Goal: Task Accomplishment & Management: Manage account settings

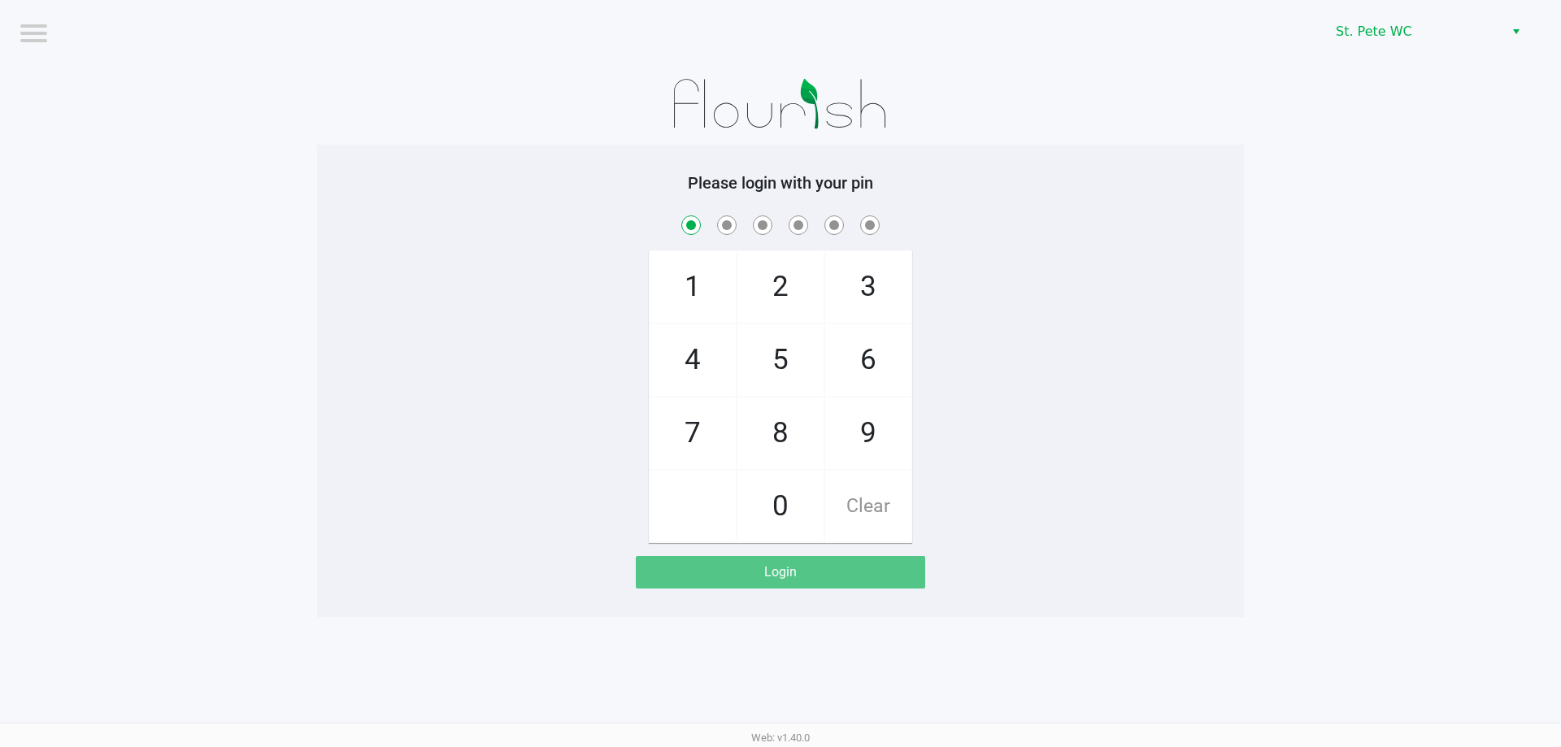
checkbox input "true"
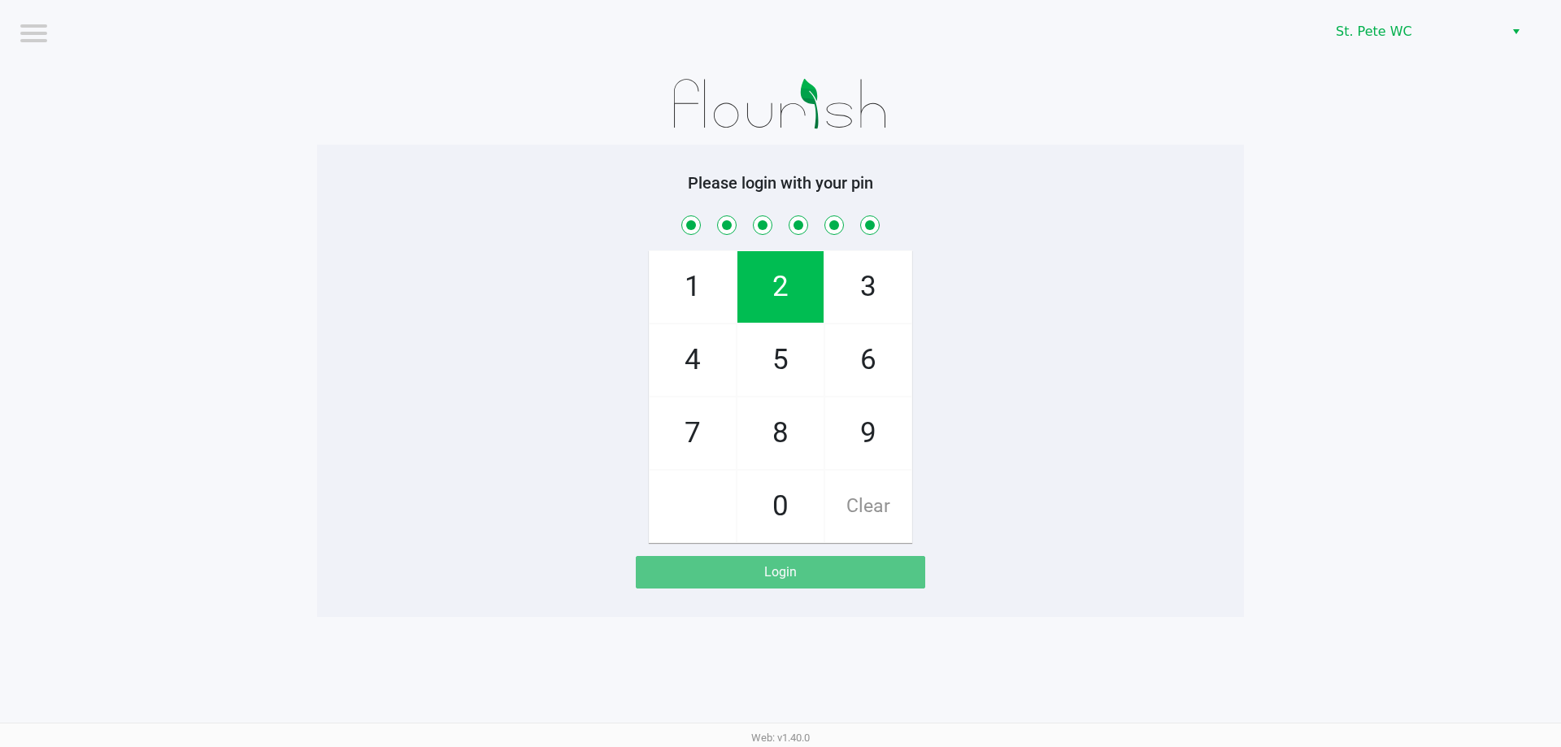
checkbox input "true"
checkbox input "false"
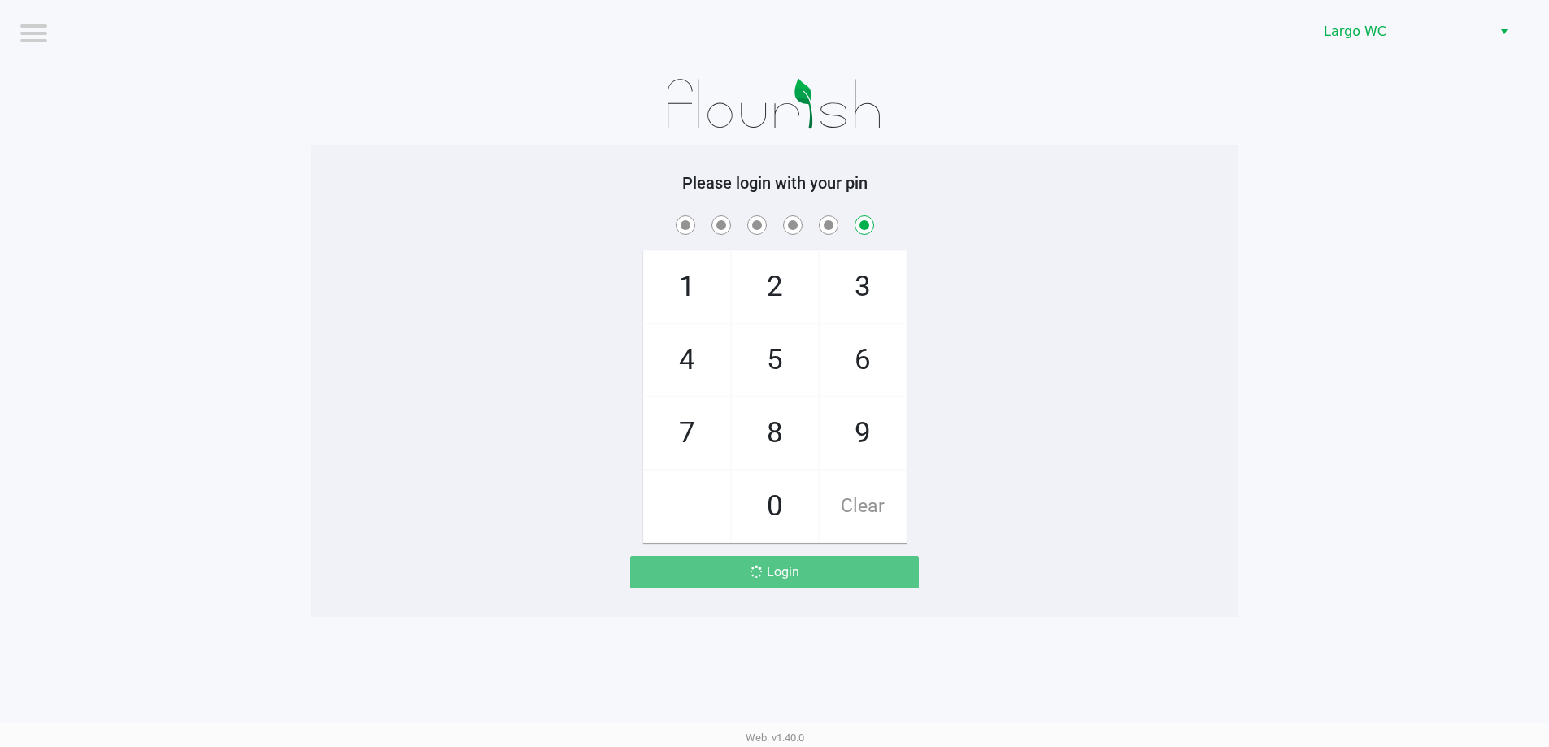
checkbox input "false"
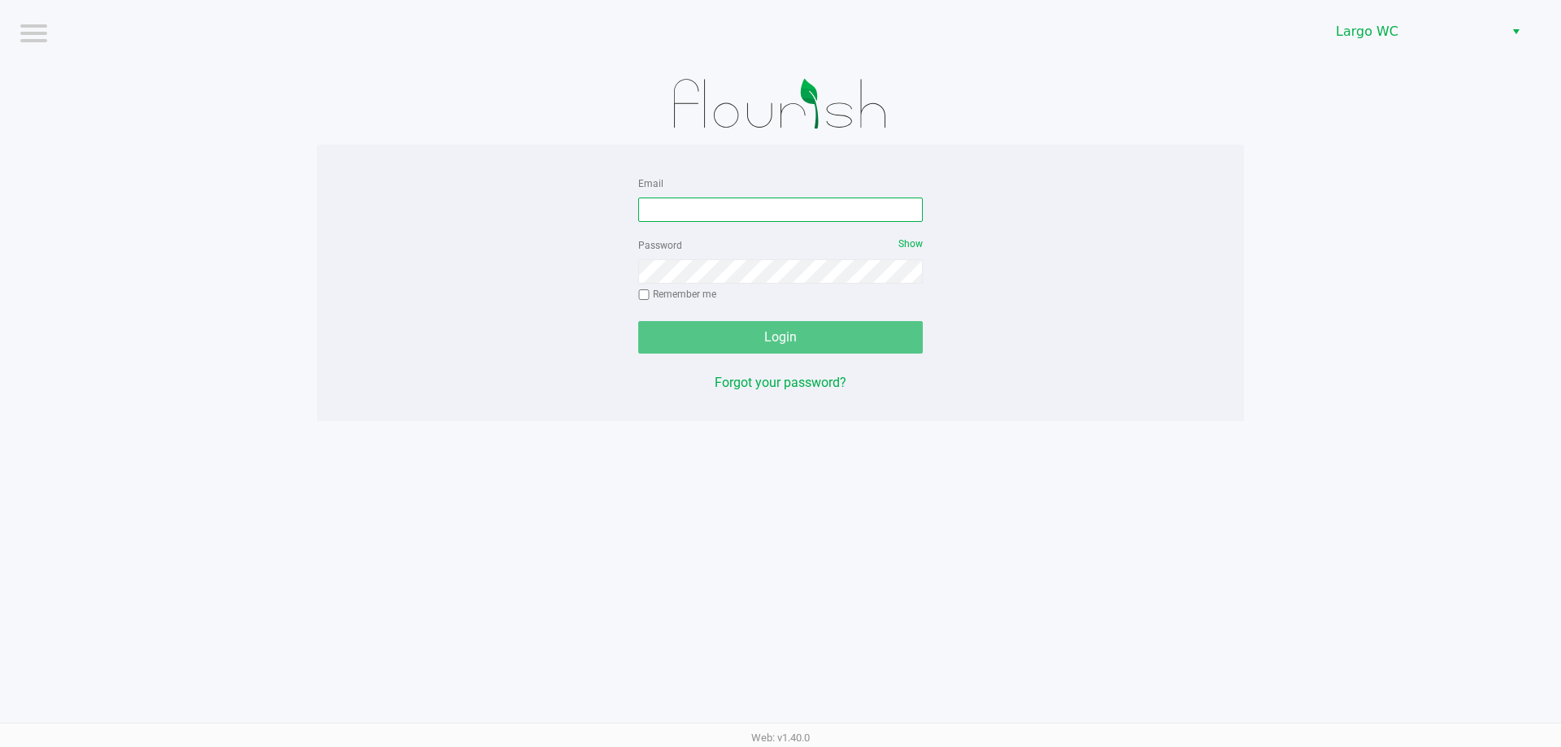
click at [654, 198] on input "Email" at bounding box center [780, 210] width 285 height 24
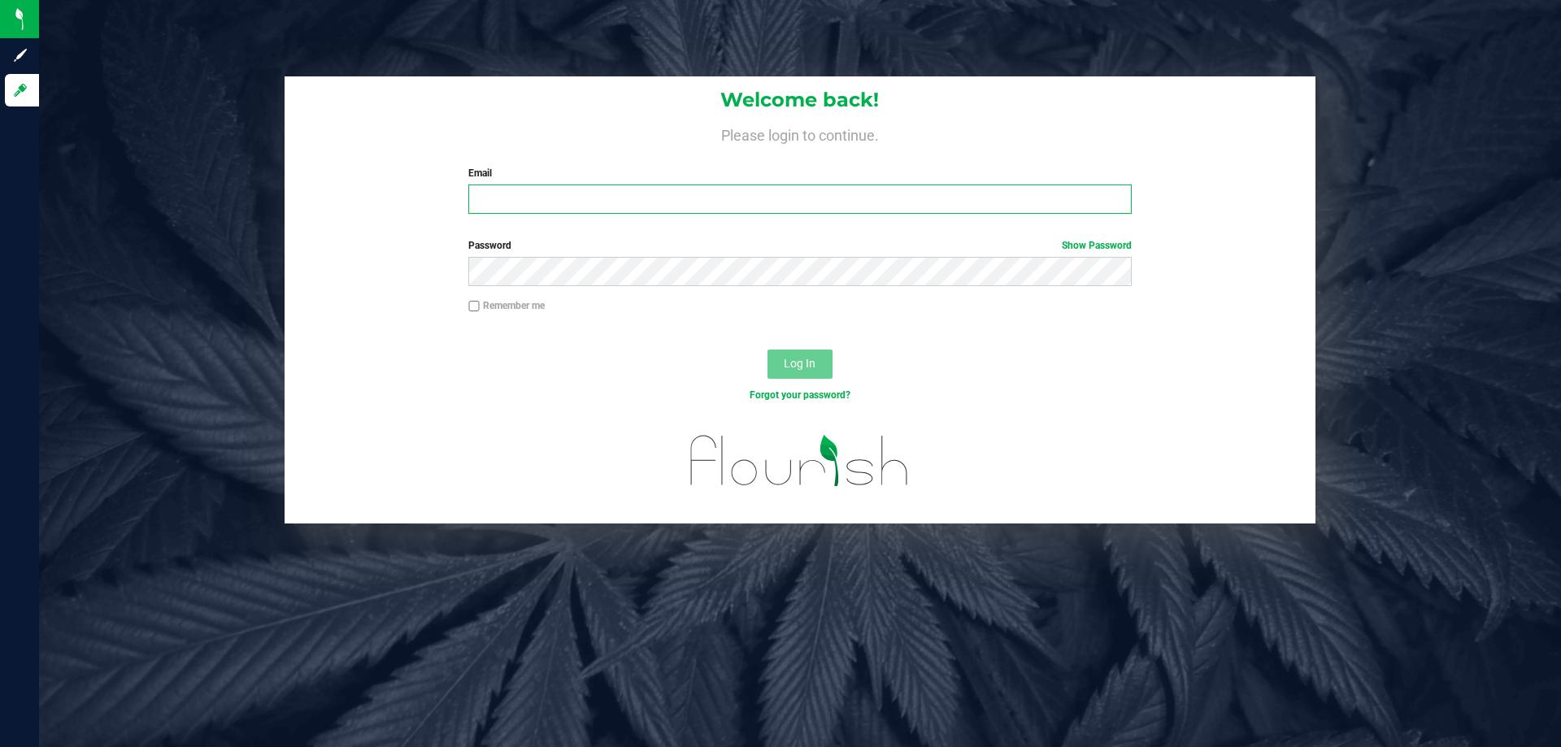
click at [831, 211] on input "Email" at bounding box center [799, 199] width 663 height 29
type input "gjewelewicz@liveparallel.com"
click at [801, 287] on div "Password Show Password" at bounding box center [800, 268] width 1031 height 60
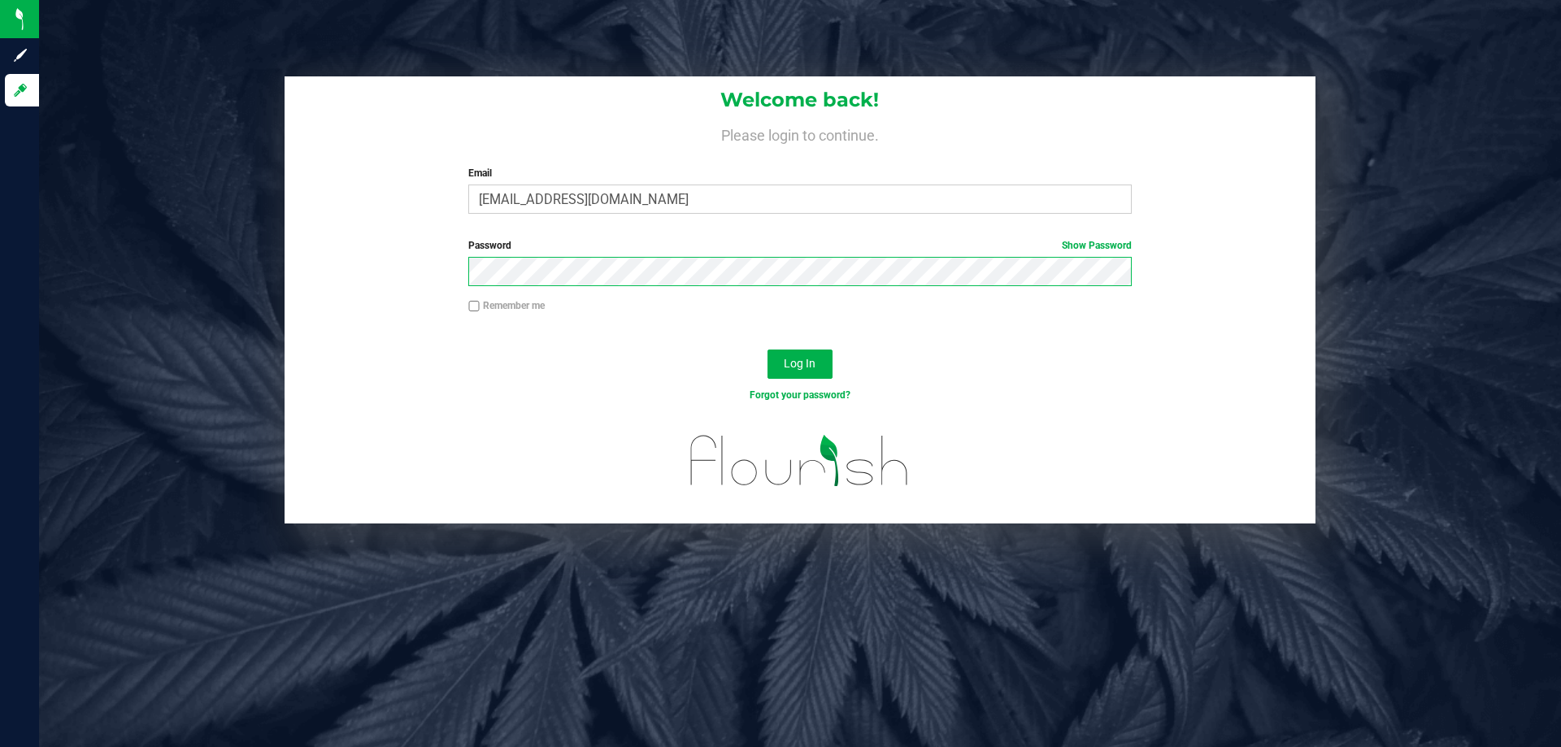
click at [768, 350] on button "Log In" at bounding box center [800, 364] width 65 height 29
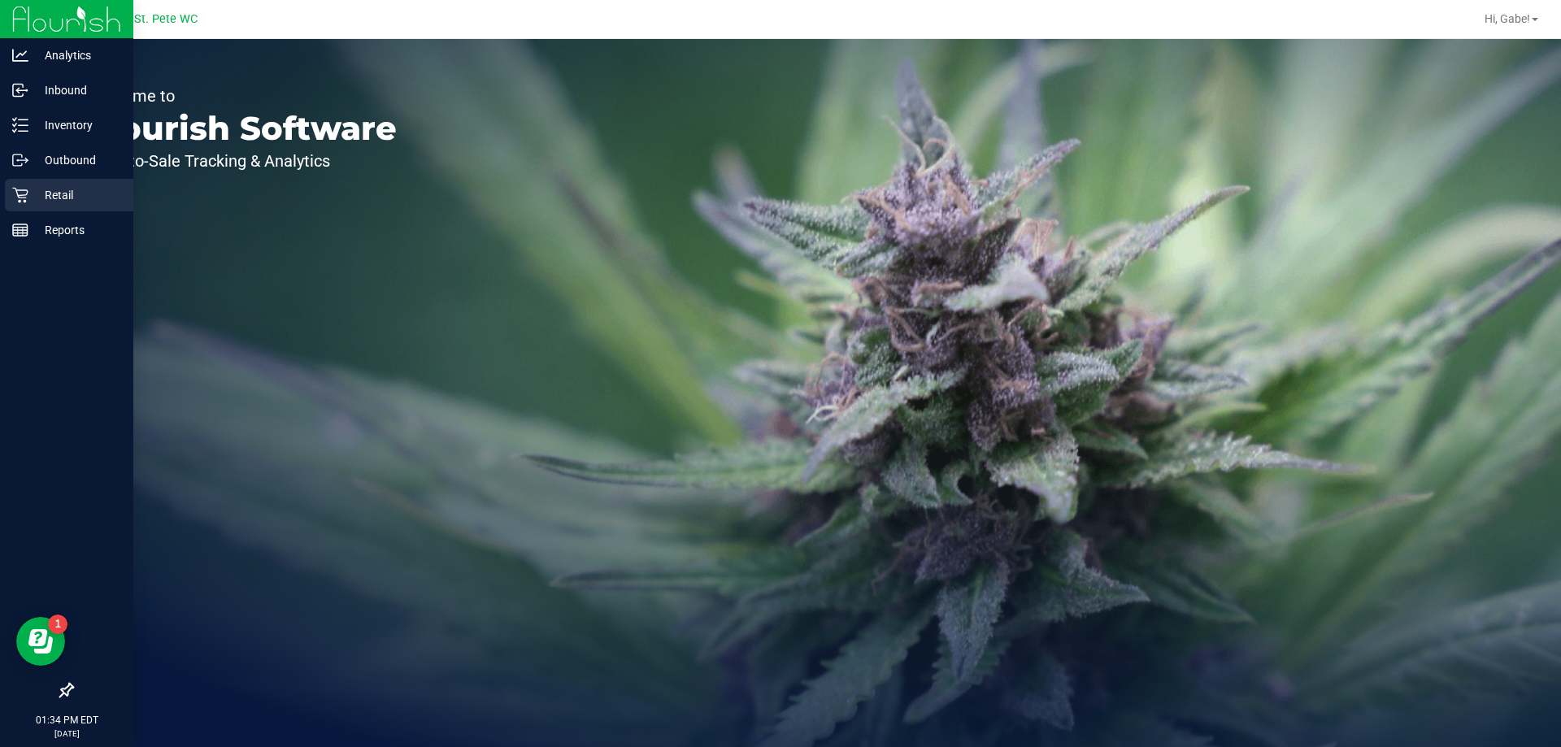
click at [20, 193] on icon at bounding box center [20, 195] width 16 height 16
